Goal: Transaction & Acquisition: Purchase product/service

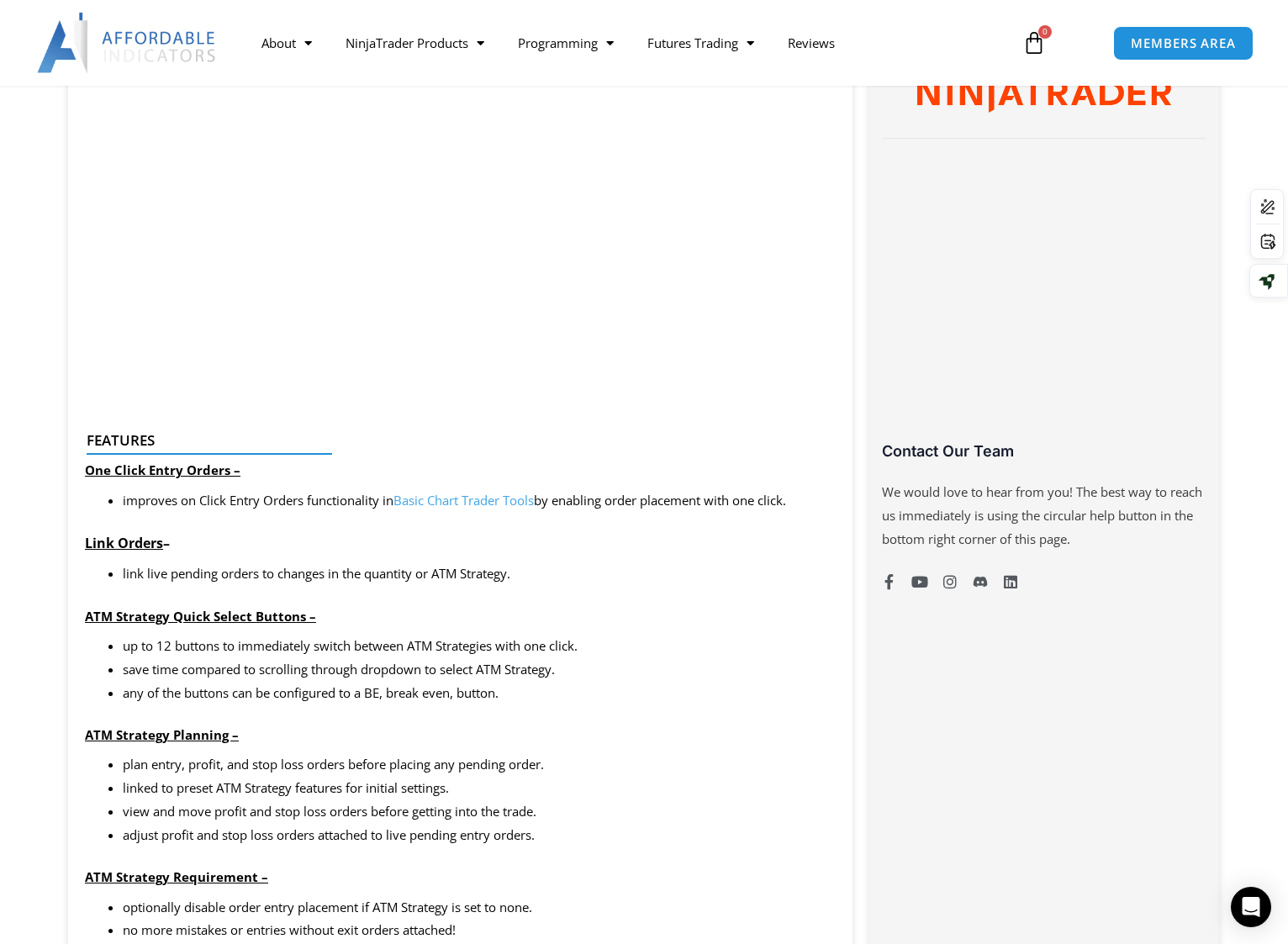
scroll to position [1093, 0]
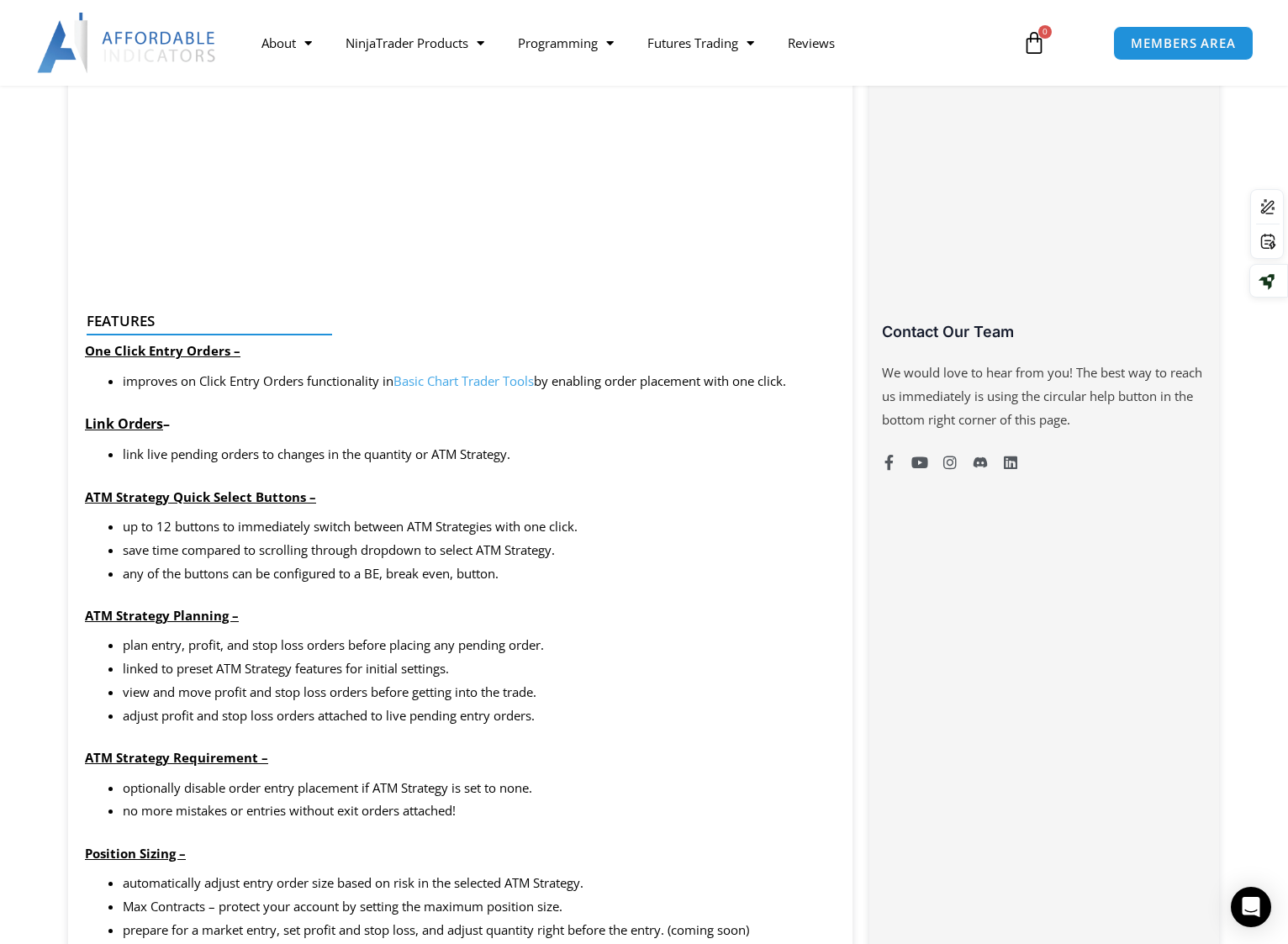
click at [647, 635] on li "plan entry, profit, and stop loss orders before placing any pending order." at bounding box center [479, 646] width 713 height 23
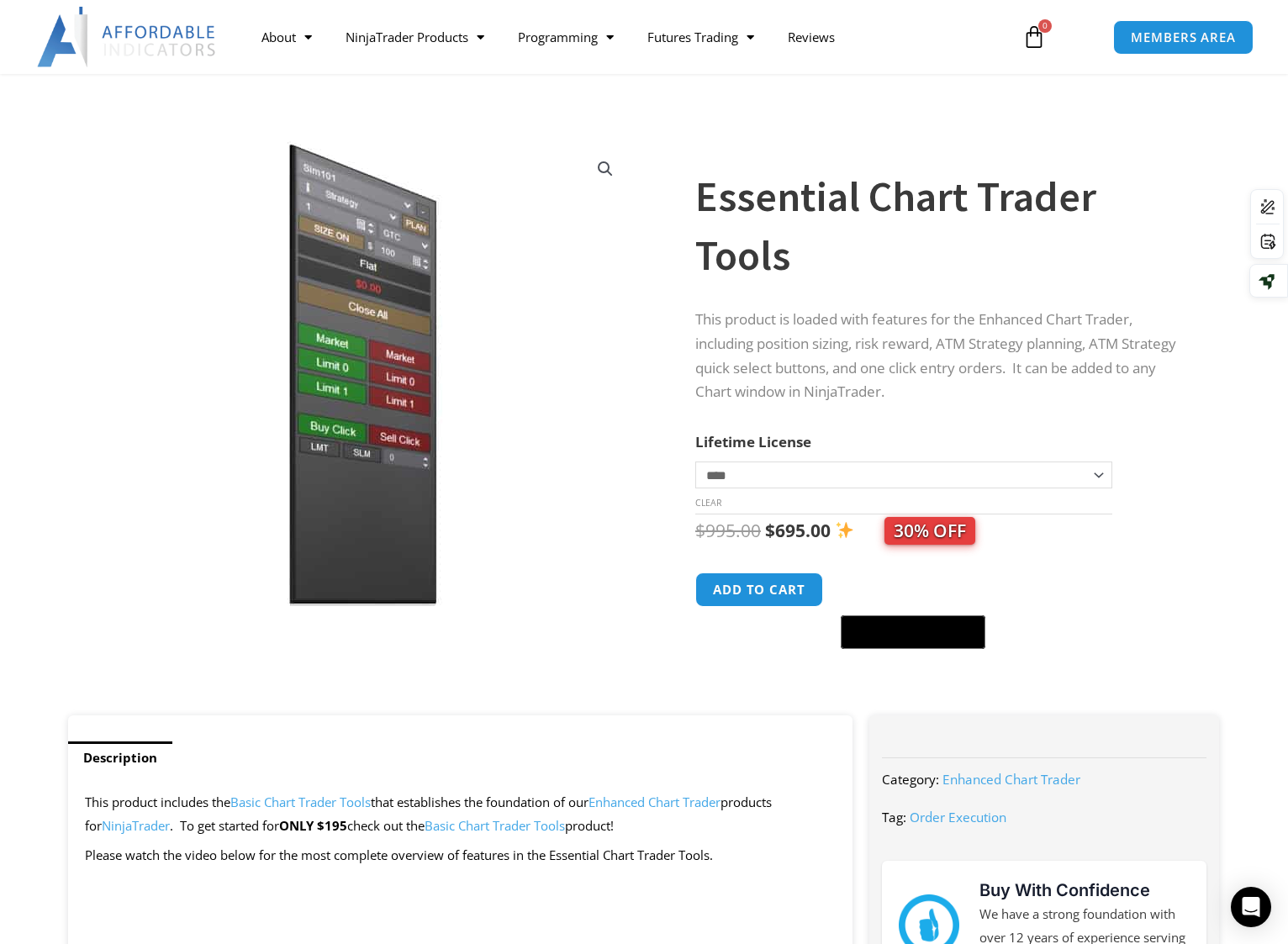
scroll to position [0, 0]
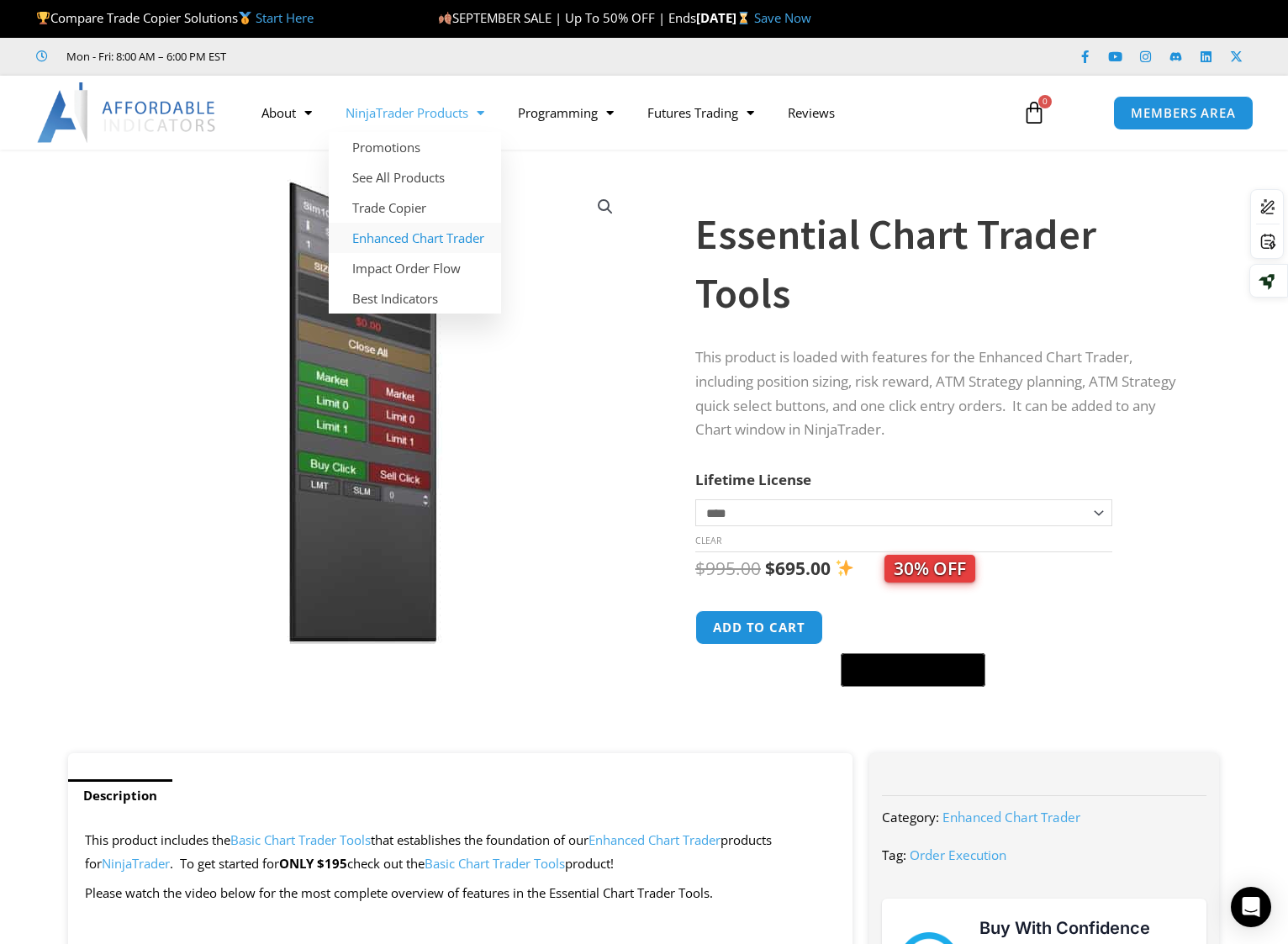
click at [424, 247] on link "Enhanced Chart Trader" at bounding box center [414, 237] width 172 height 30
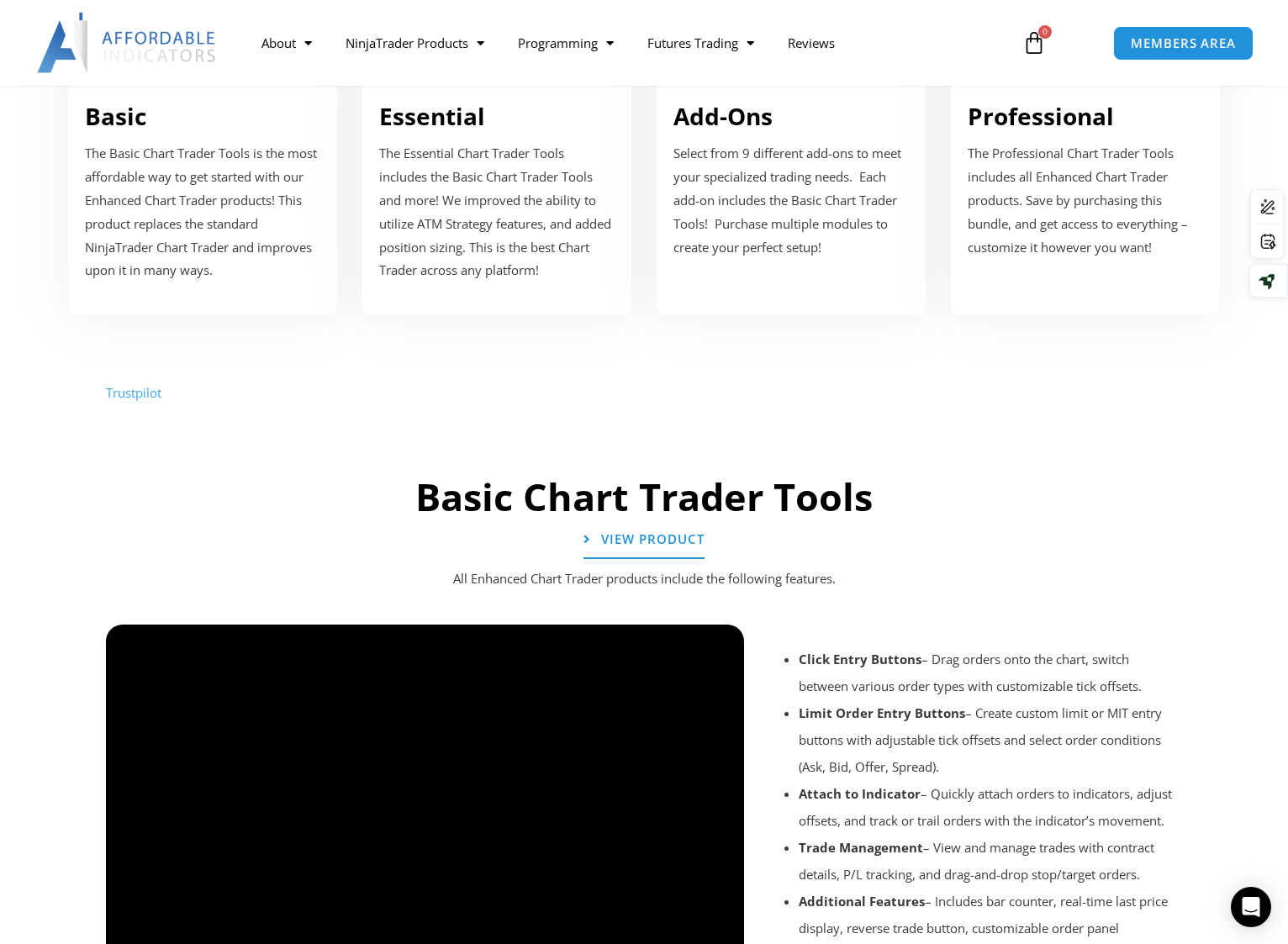
scroll to position [757, 0]
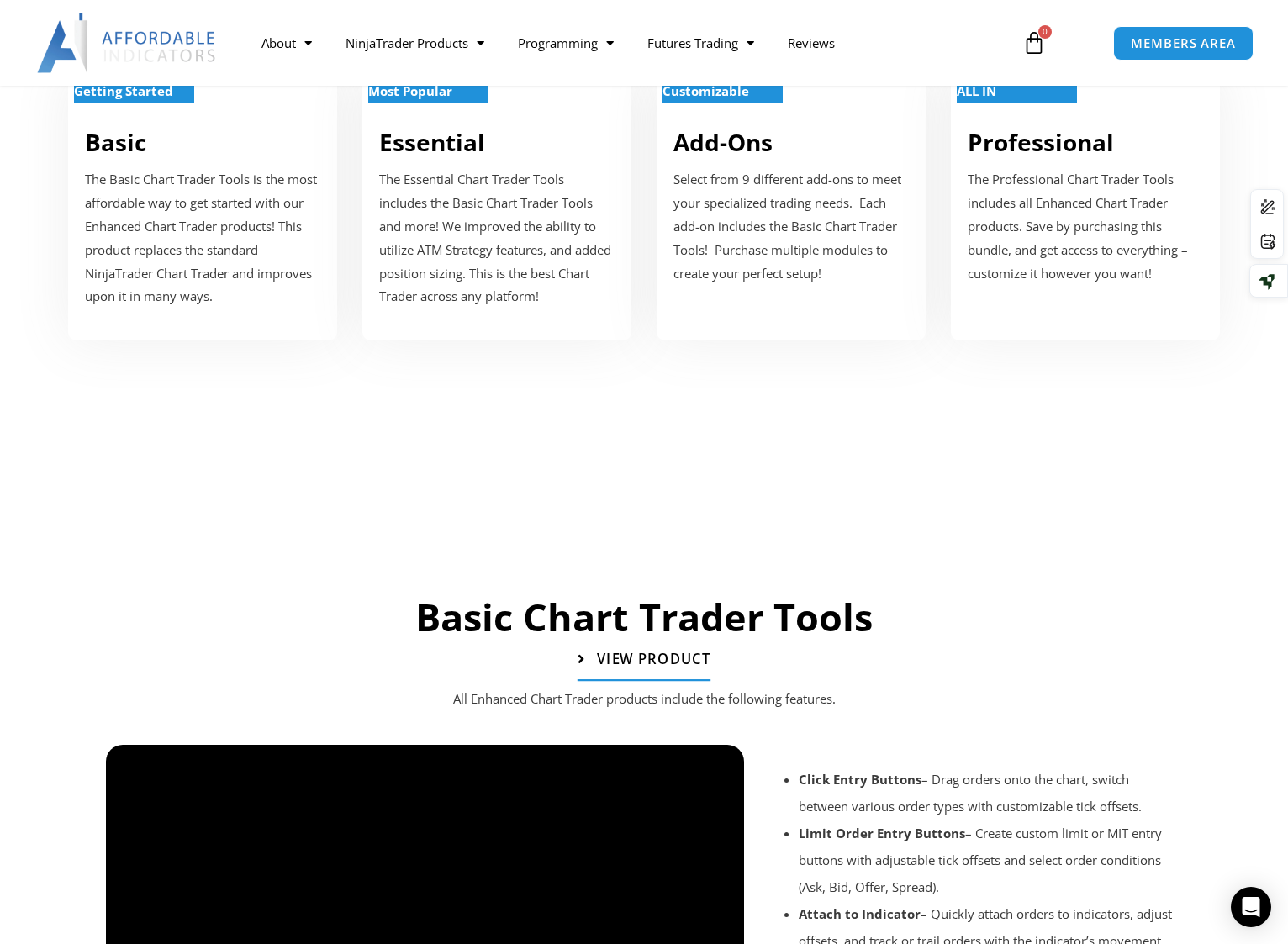
click at [683, 665] on span "View Product" at bounding box center [653, 659] width 114 height 15
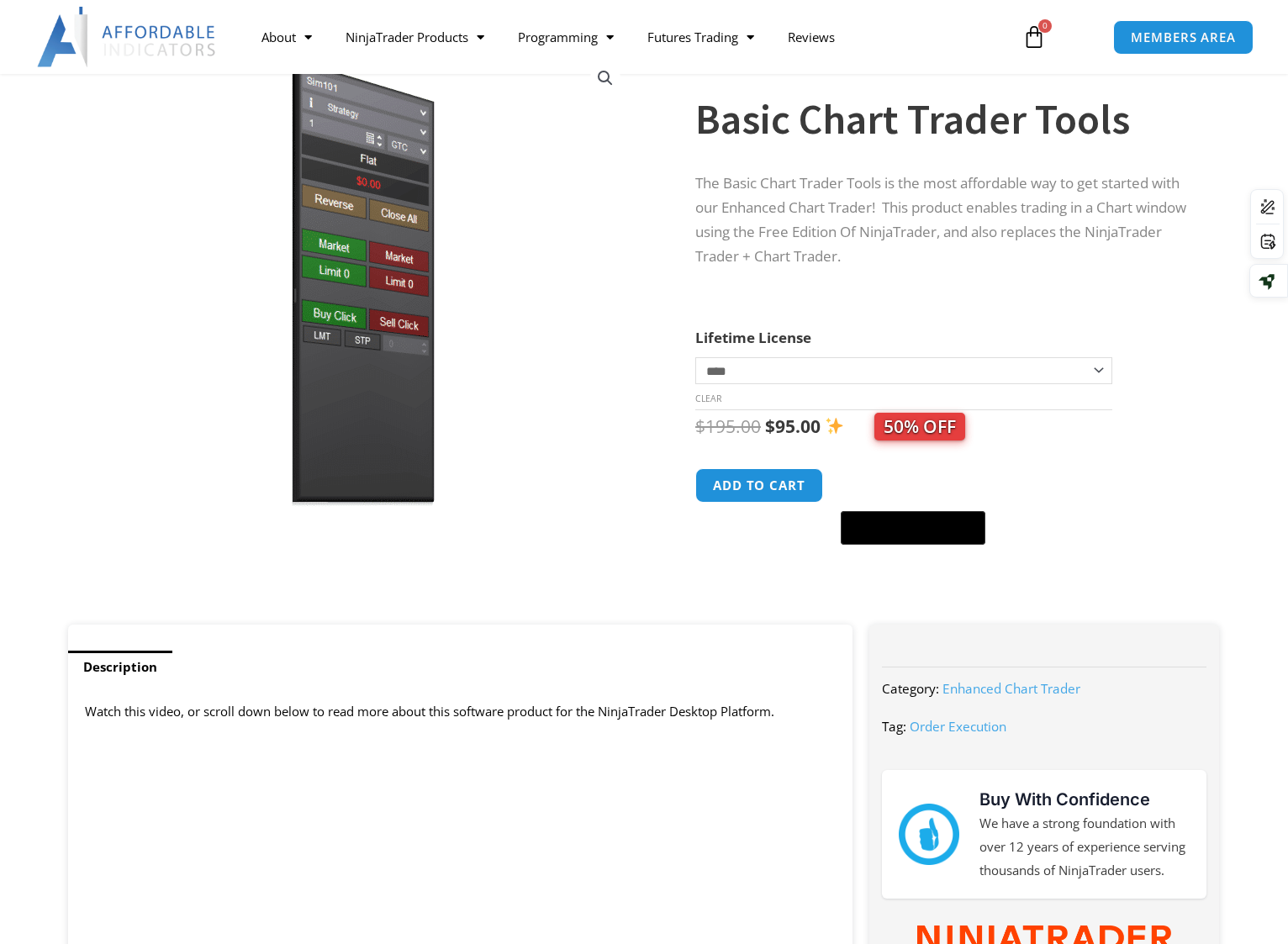
scroll to position [84, 0]
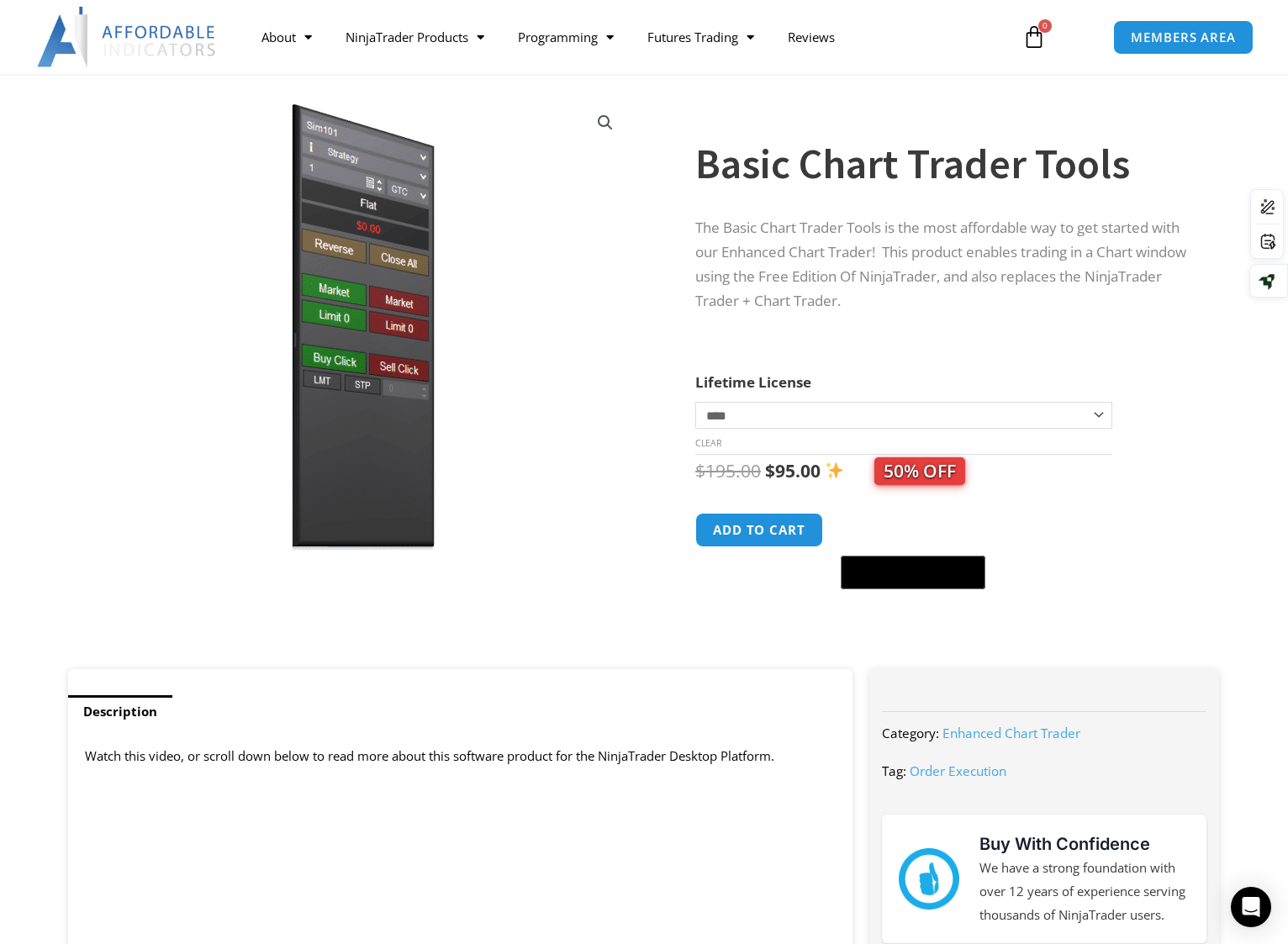
click at [1091, 416] on select "**********" at bounding box center [903, 416] width 417 height 27
select select "*"
click at [695, 402] on select "**********" at bounding box center [903, 416] width 417 height 27
click at [1171, 523] on div "Basic Chart Trader Tools quantity Add to cart" at bounding box center [940, 552] width 491 height 78
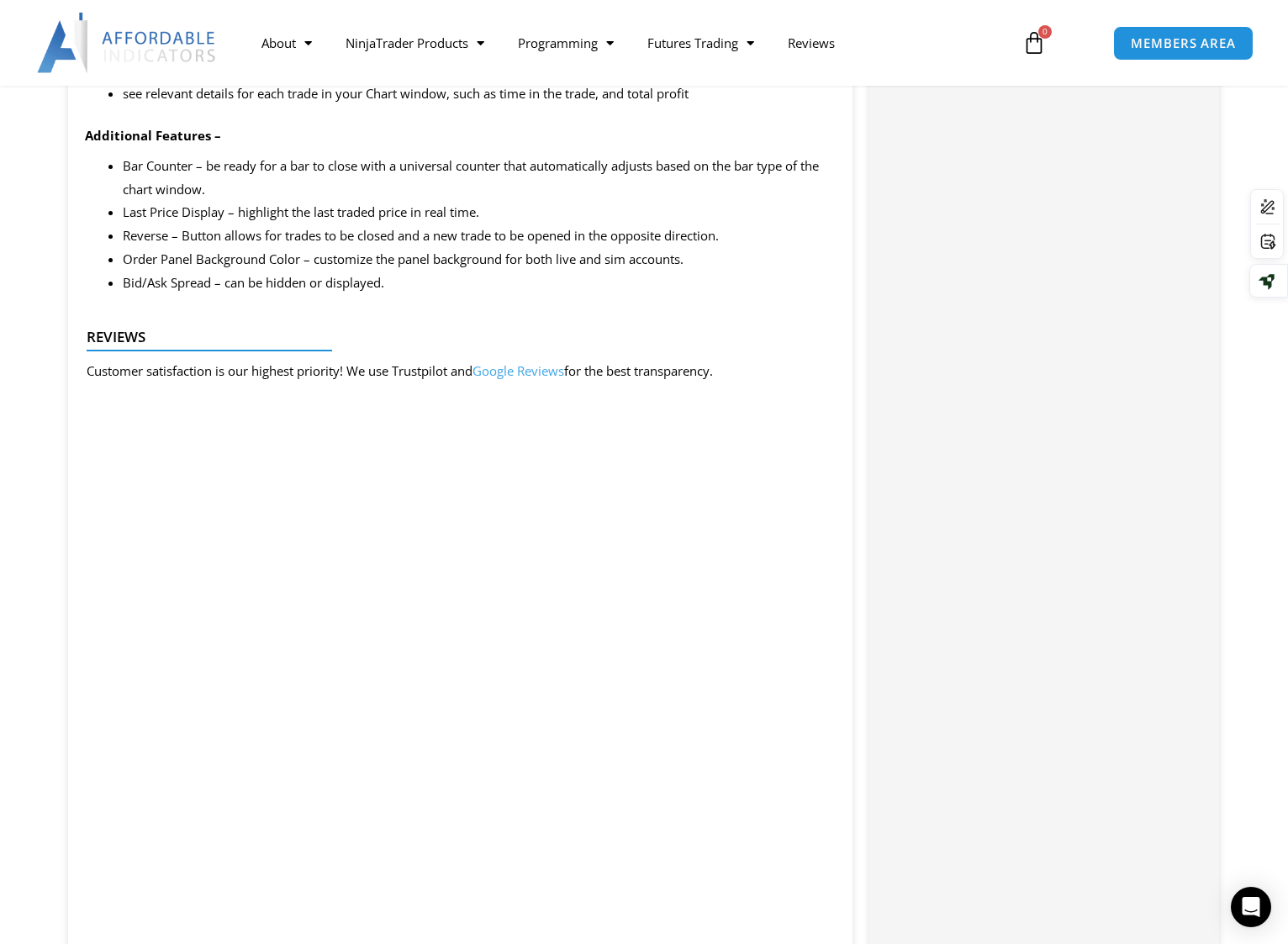
scroll to position [2774, 0]
